Goal: Find contact information: Find contact information

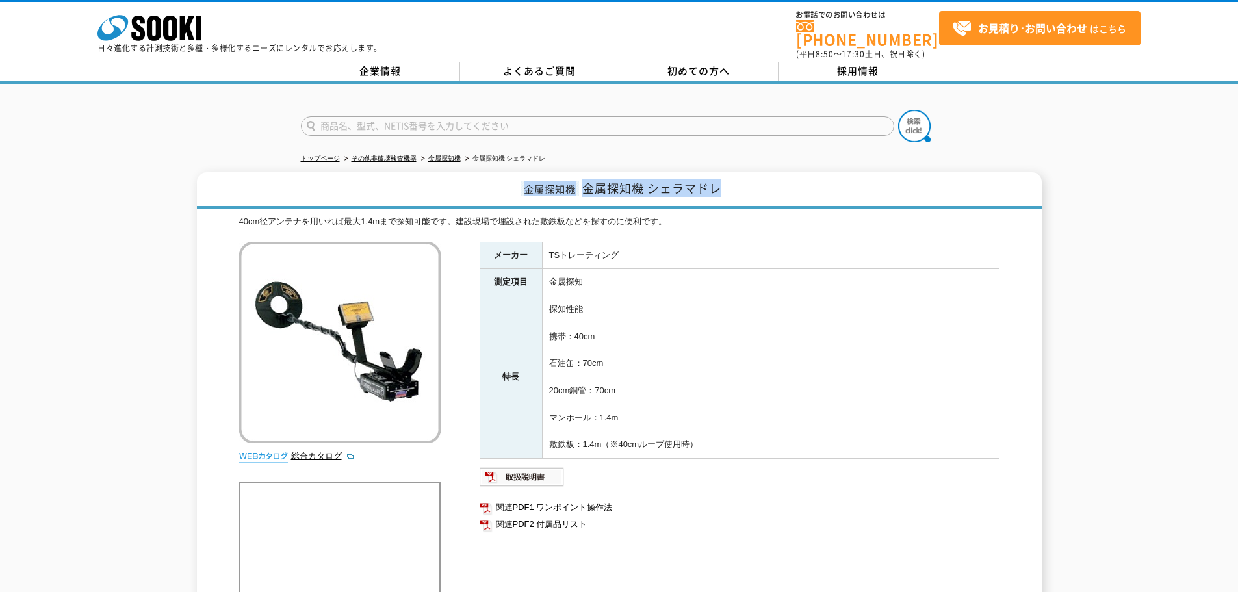
drag, startPoint x: 718, startPoint y: 181, endPoint x: 484, endPoint y: 166, distance: 234.3
click at [484, 172] on h1 "金属探知機 金属探知機 シェラマドレ" at bounding box center [619, 190] width 844 height 36
click at [475, 215] on div "40cm径アンテナを用いれば最大1.4mまで探知可能です。建設現場で埋設された敷鉄板などを探すのに便利です。" at bounding box center [619, 222] width 760 height 14
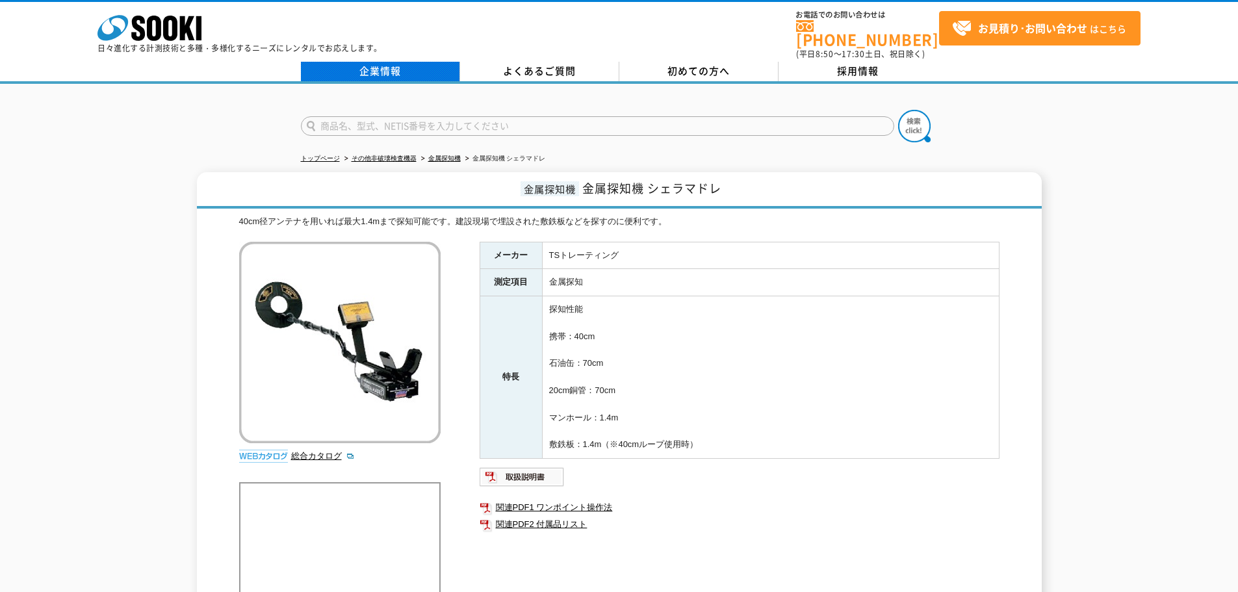
click at [406, 62] on link "企業情報" at bounding box center [380, 71] width 159 height 19
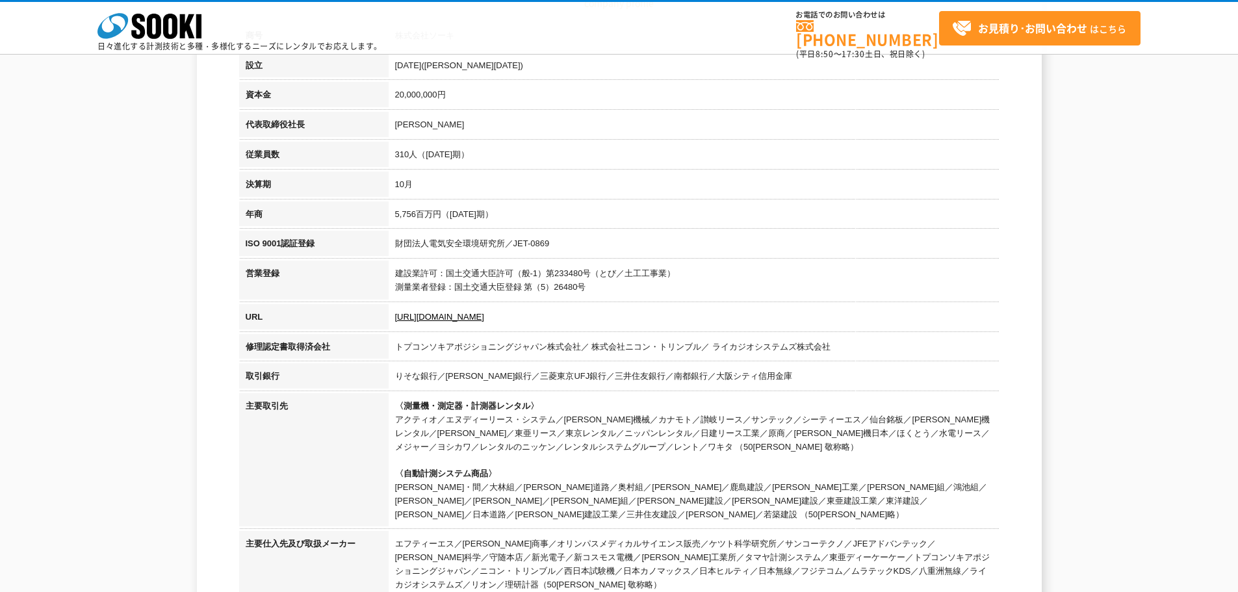
scroll to position [65, 0]
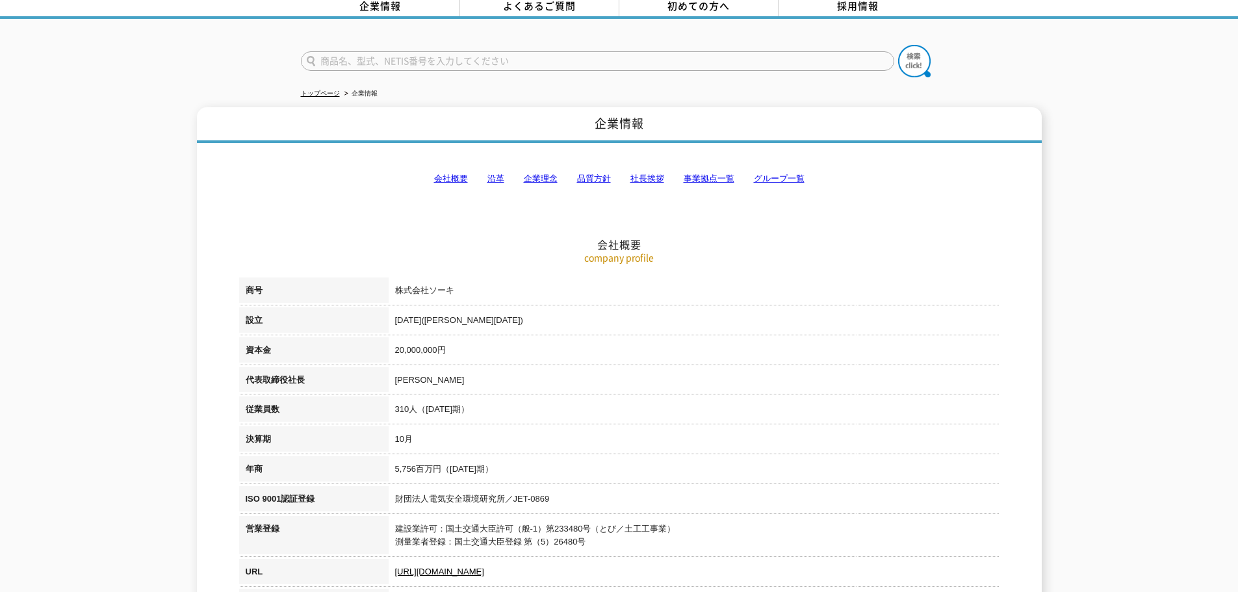
click at [702, 173] on link "事業拠点一覧" at bounding box center [708, 178] width 51 height 10
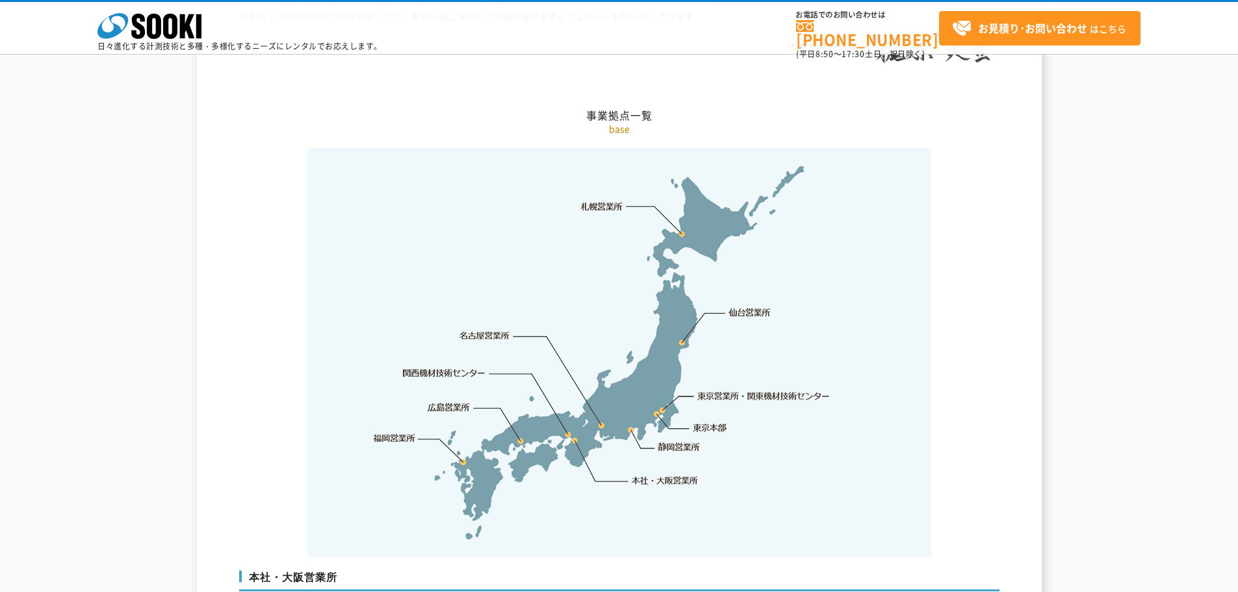
scroll to position [2609, 0]
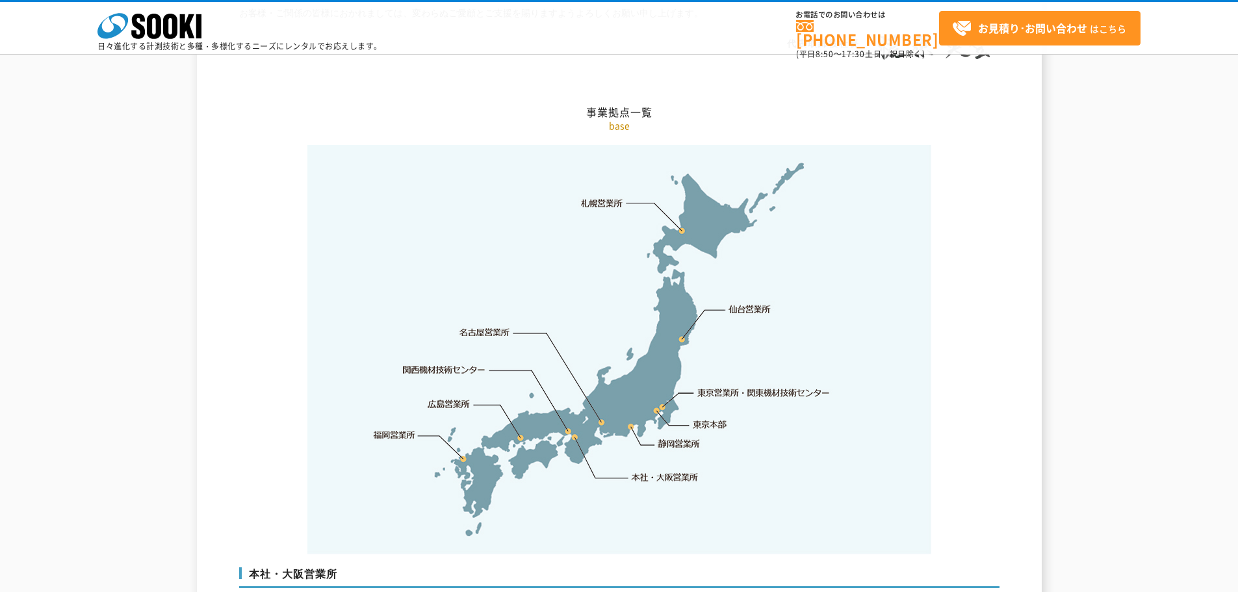
click at [712, 386] on link "東京営業所・関東機材技術センター" at bounding box center [764, 392] width 133 height 13
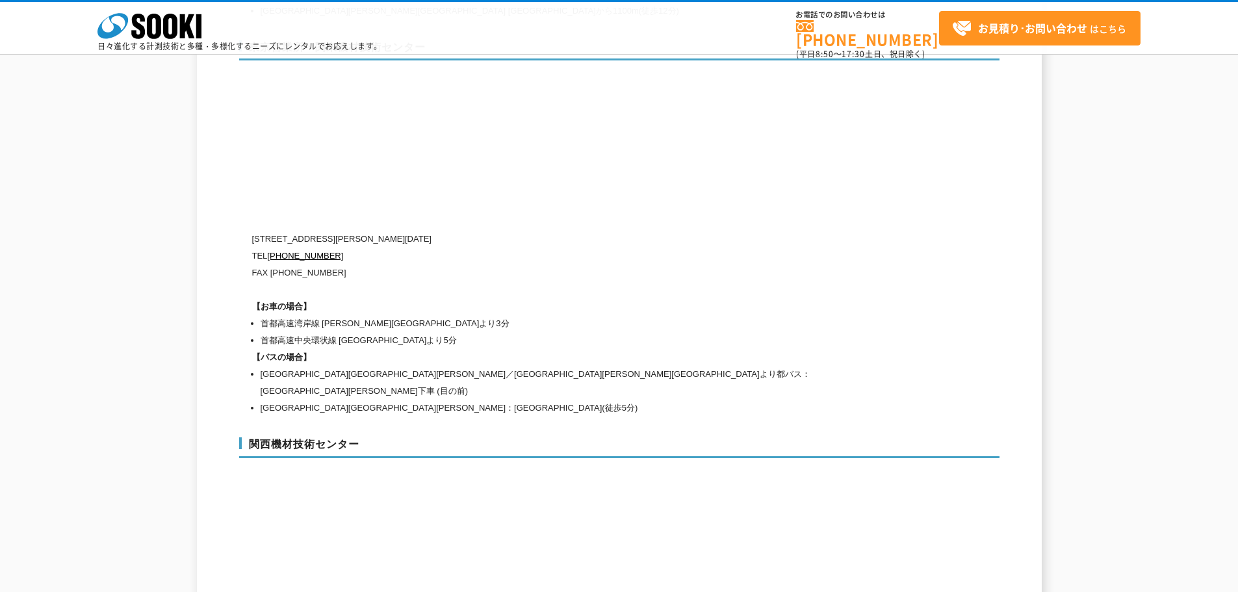
scroll to position [5424, 0]
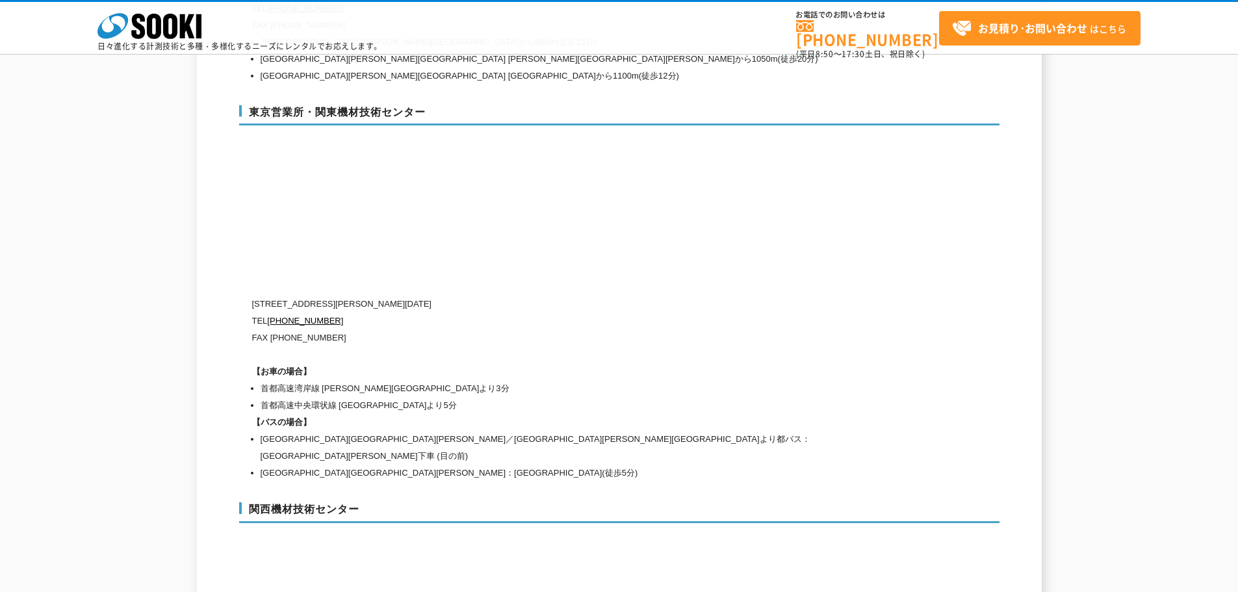
drag, startPoint x: 253, startPoint y: 279, endPoint x: 440, endPoint y: 279, distance: 187.1
click at [440, 296] on p "[STREET_ADDRESS][PERSON_NAME][DATE]" at bounding box center [564, 304] width 624 height 17
copy p "[STREET_ADDRESS][PERSON_NAME][DATE]"
drag, startPoint x: 624, startPoint y: 26, endPoint x: 580, endPoint y: 55, distance: 52.1
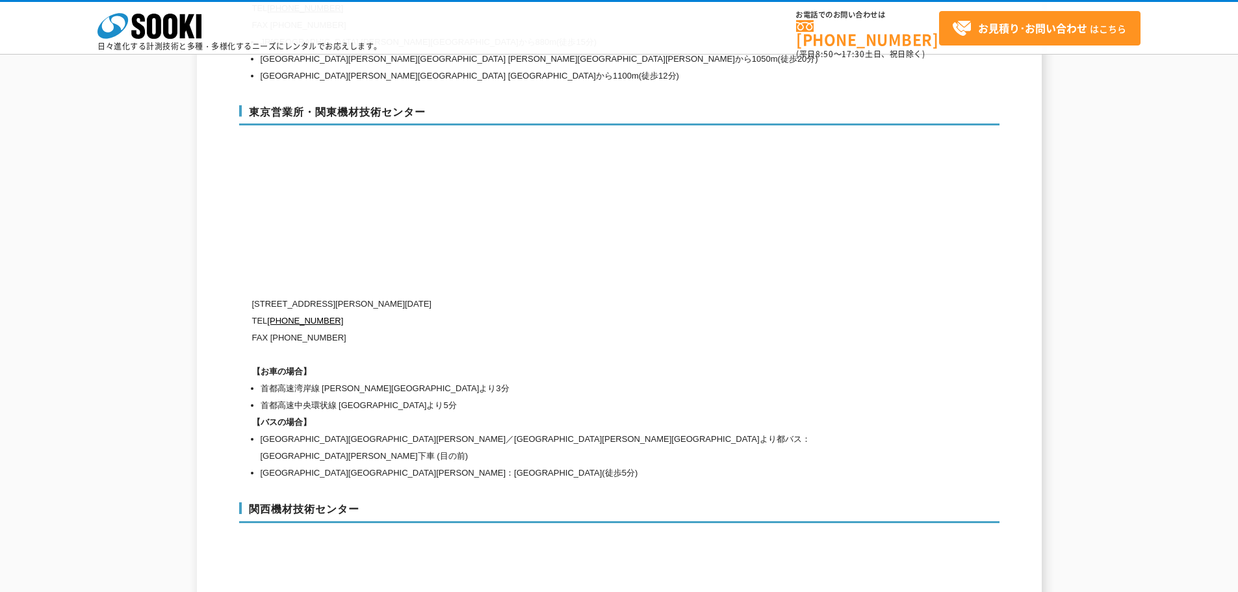
click at [624, 26] on div "株式会社 ソーキ spMenu 日々進化する計測技術と多種・多様化するニーズにレンタルでお応えします。 お電話でのお問い合わせは [PHONE_NUMBER]…" at bounding box center [619, 31] width 1238 height 58
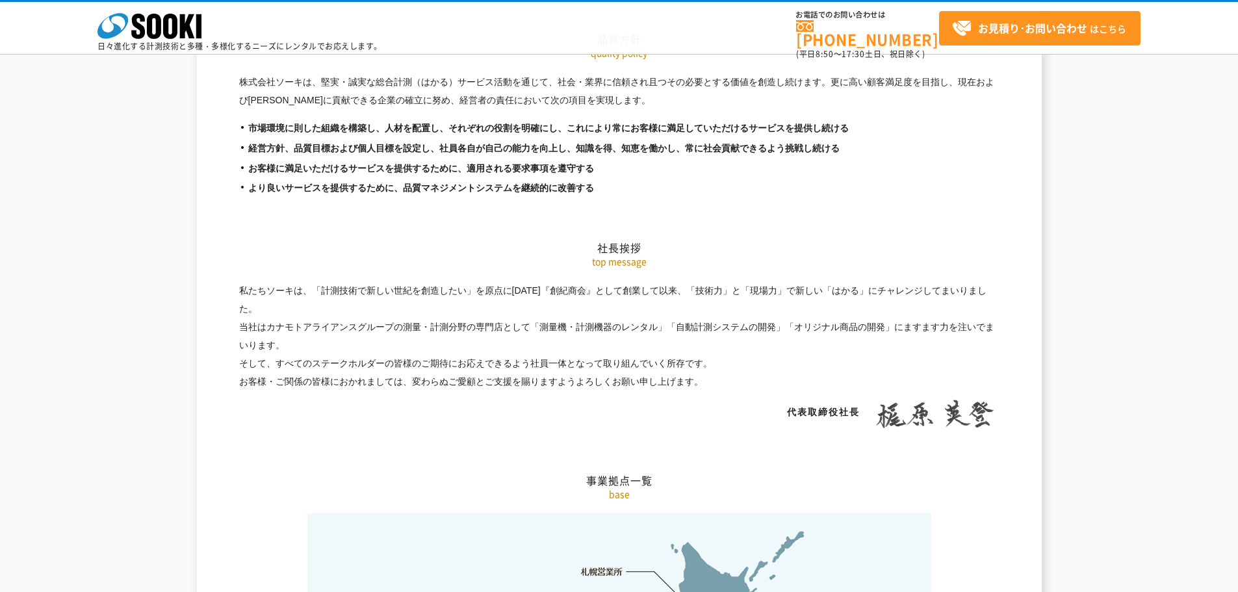
scroll to position [1851, 0]
